Goal: Find specific page/section: Find specific page/section

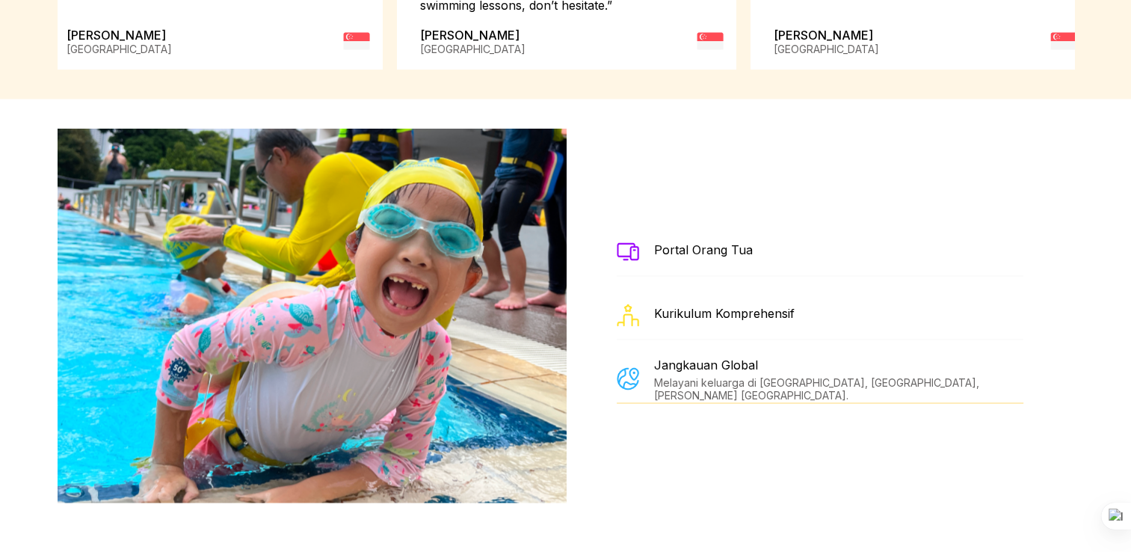
scroll to position [2713, 0]
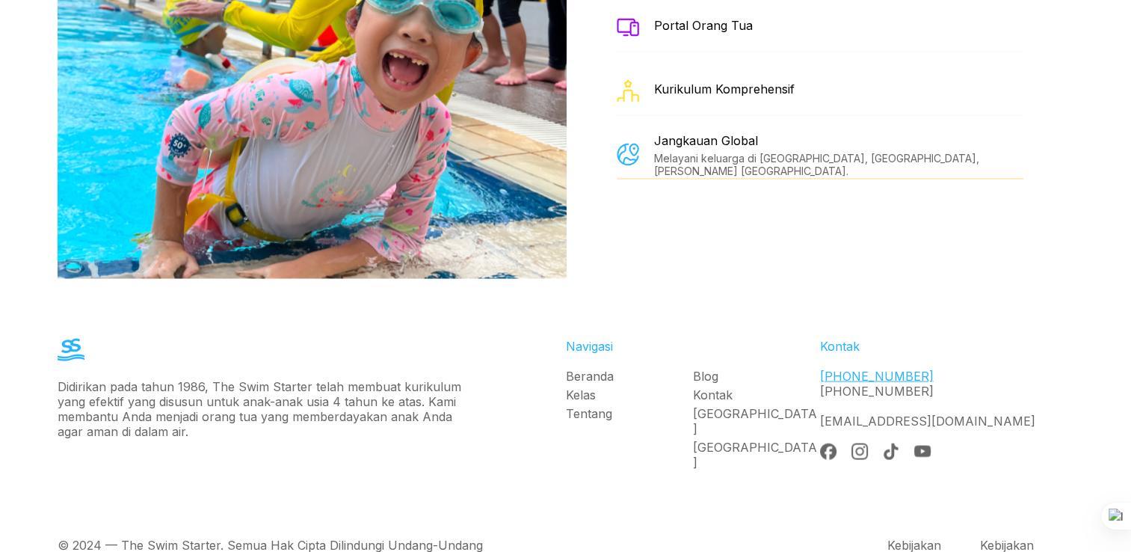
click at [853, 368] on link "[PHONE_NUMBER]" at bounding box center [877, 375] width 114 height 15
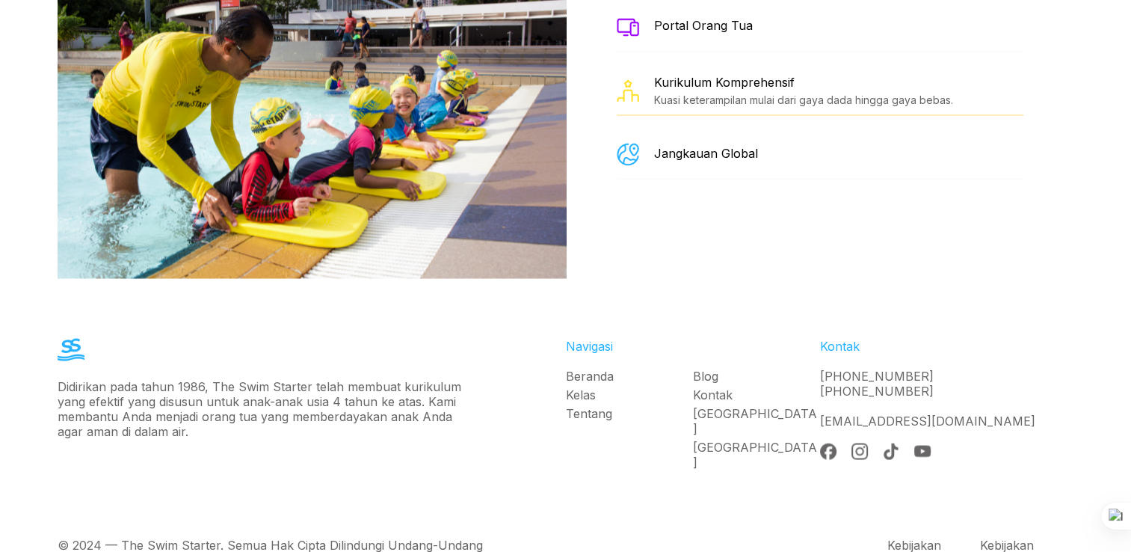
click at [856, 308] on div "Didirikan pada tahun 1986, The Swim Starter telah membuat kurikulum yang efekti…" at bounding box center [566, 407] width 1077 height 199
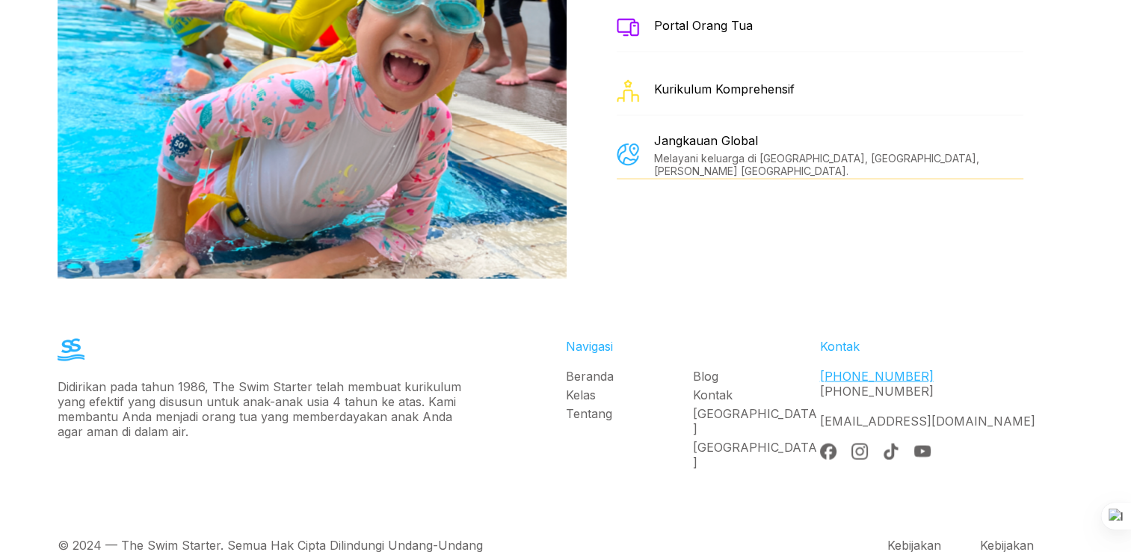
click at [855, 368] on link "[PHONE_NUMBER]" at bounding box center [877, 375] width 114 height 15
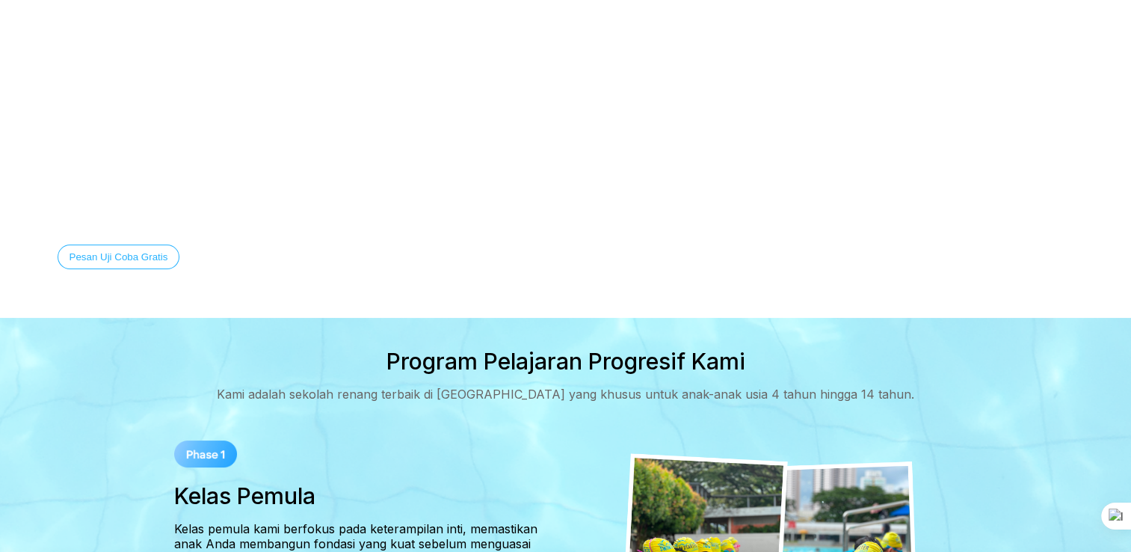
scroll to position [0, 0]
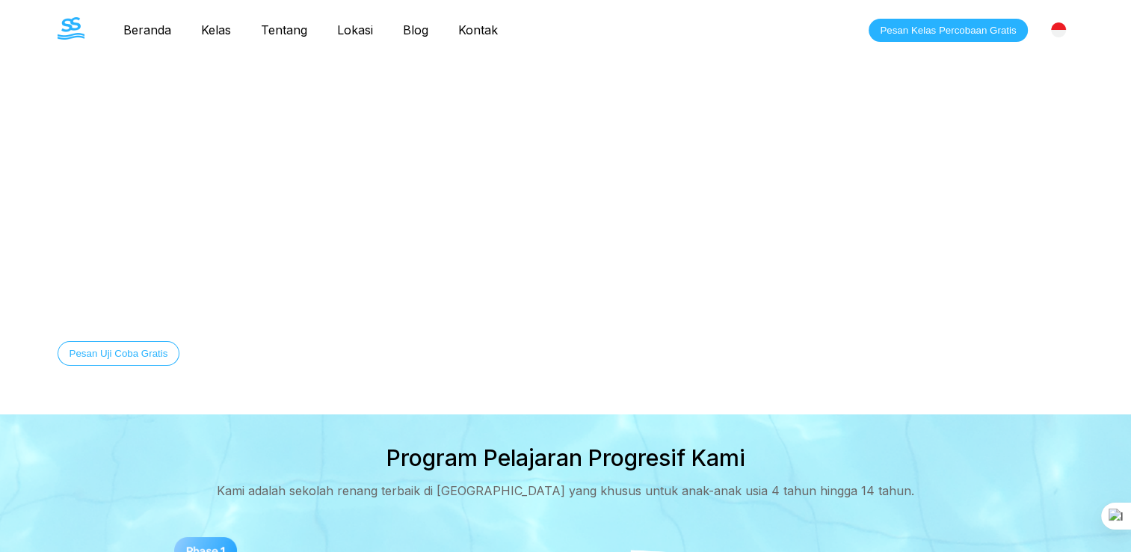
click at [942, 31] on button "Pesan Kelas Percobaan Gratis" at bounding box center [948, 30] width 159 height 23
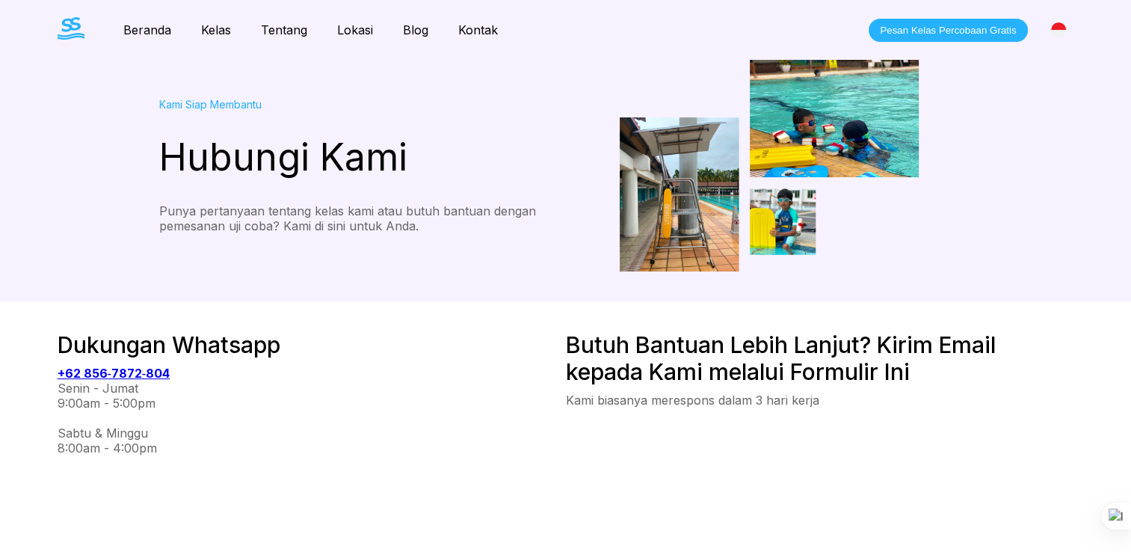
click at [359, 31] on link "Lokasi" at bounding box center [355, 29] width 66 height 15
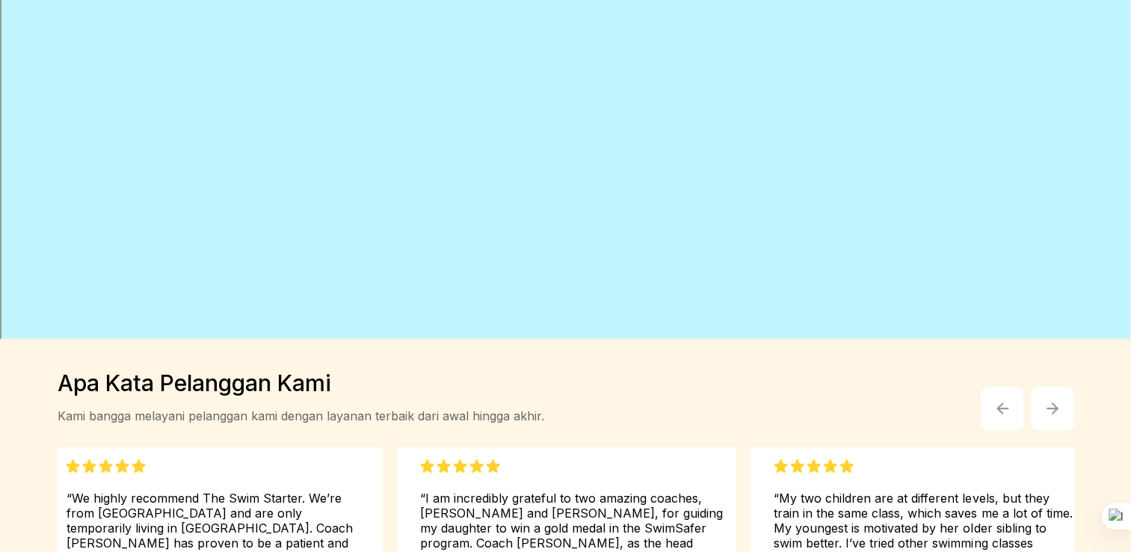
scroll to position [291, 0]
